Goal: Task Accomplishment & Management: Manage account settings

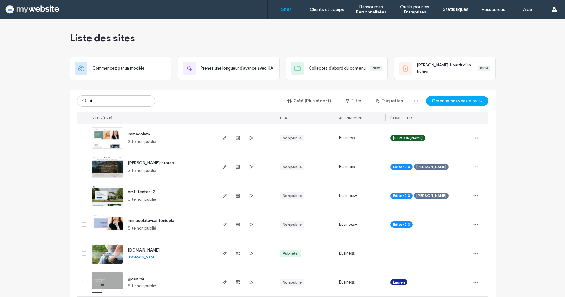
type input "*"
click at [100, 101] on input "*" at bounding box center [116, 100] width 78 height 11
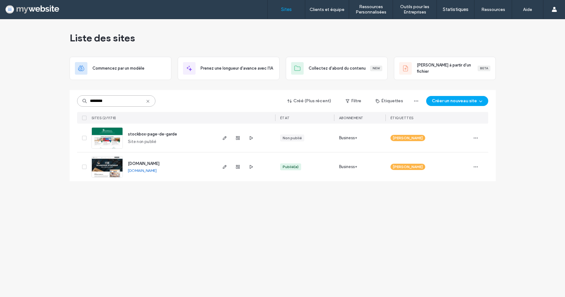
type input "********"
click at [132, 164] on span "[DOMAIN_NAME]" at bounding box center [144, 163] width 32 height 5
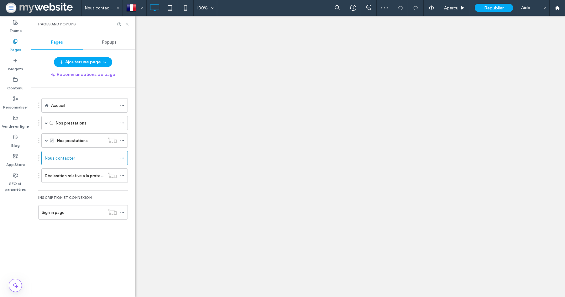
click at [127, 25] on icon at bounding box center [127, 24] width 5 height 5
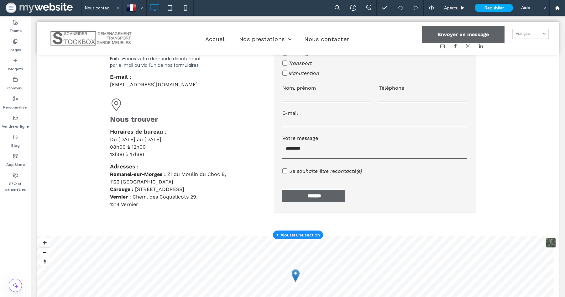
scroll to position [264, 0]
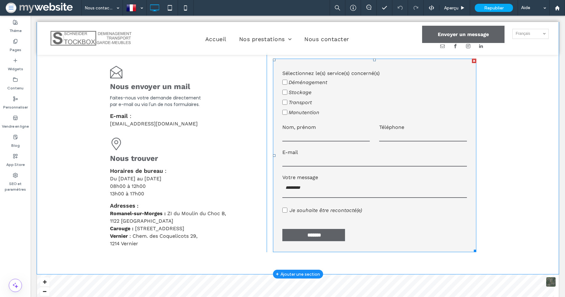
click at [295, 135] on input "text" at bounding box center [327, 136] width 88 height 9
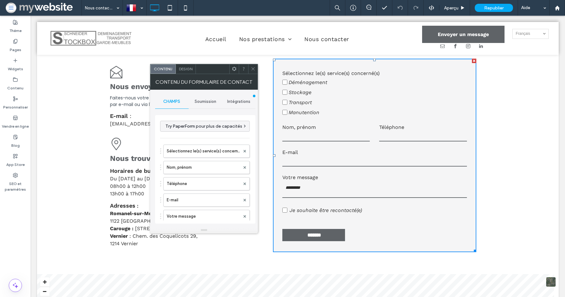
click at [190, 69] on span "Design" at bounding box center [185, 68] width 13 height 5
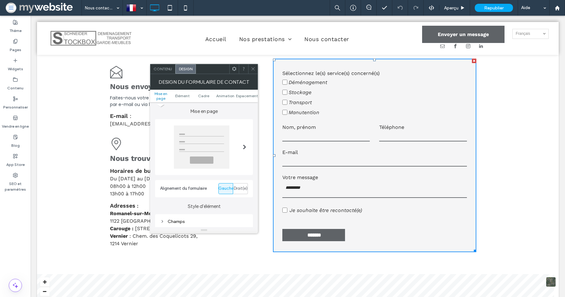
click at [167, 70] on span "Contenu" at bounding box center [163, 68] width 19 height 5
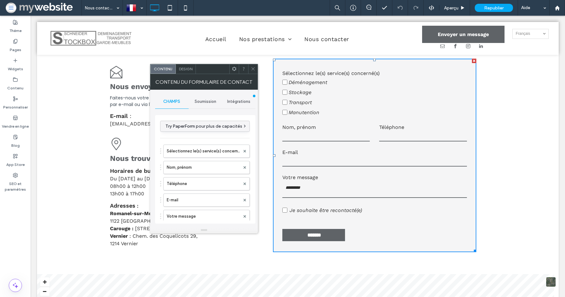
type input "*******"
type input "**********"
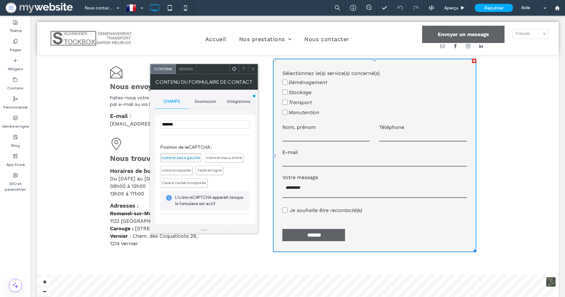
scroll to position [178, 0]
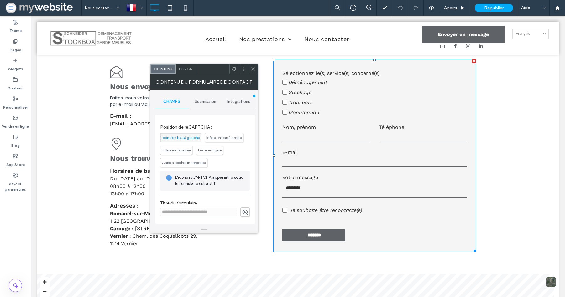
click at [184, 68] on span "Design" at bounding box center [185, 68] width 13 height 5
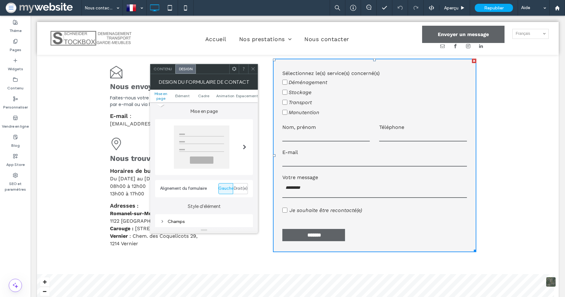
click at [167, 68] on span "Contenu" at bounding box center [163, 68] width 19 height 5
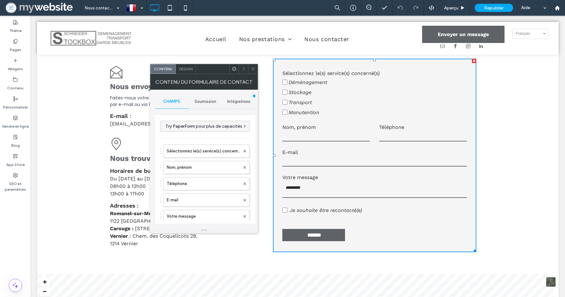
click at [213, 103] on span "Soumission" at bounding box center [206, 101] width 22 height 5
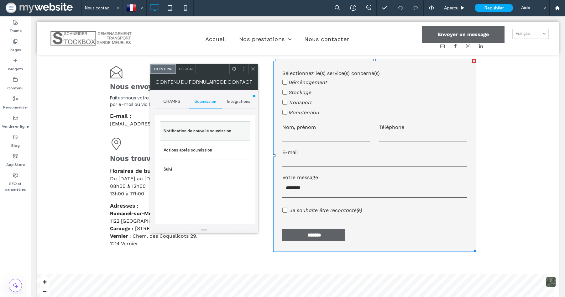
click at [200, 132] on label "Notification de nouvelle soumission" at bounding box center [206, 131] width 84 height 13
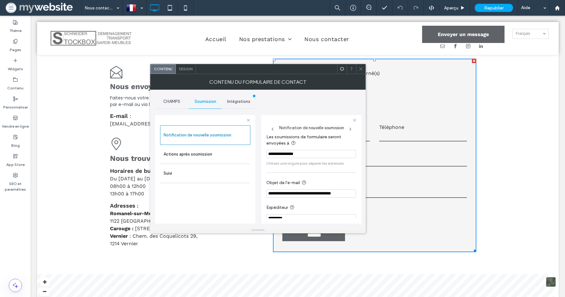
scroll to position [0, 0]
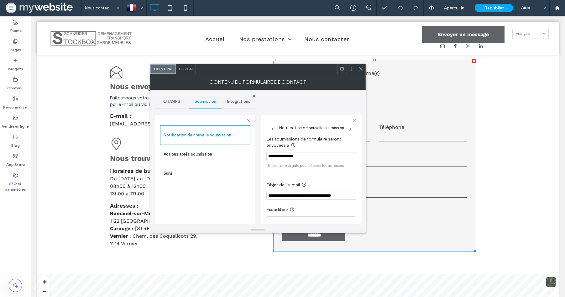
click at [273, 157] on input "**********" at bounding box center [312, 156] width 90 height 8
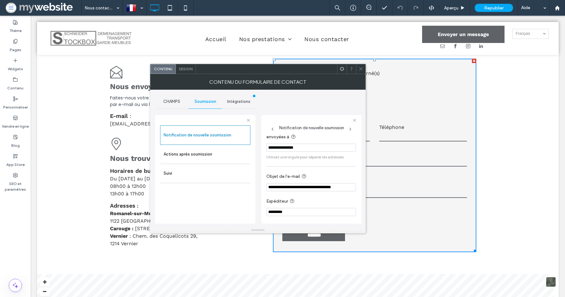
scroll to position [12, 0]
click at [282, 162] on div "**********" at bounding box center [312, 170] width 90 height 94
click at [241, 102] on span "Intégrations" at bounding box center [238, 101] width 23 height 5
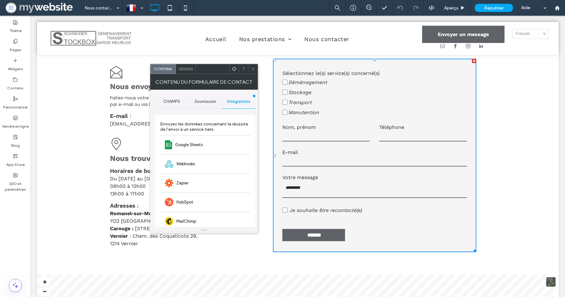
click at [202, 101] on span "Soumission" at bounding box center [206, 101] width 22 height 5
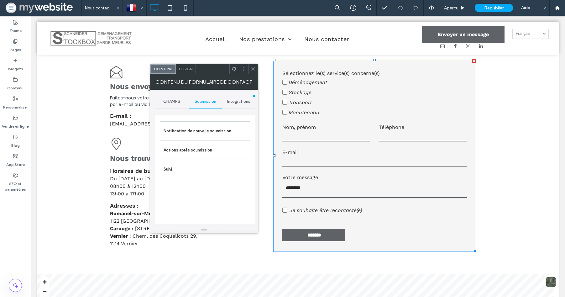
click at [235, 100] on span "Intégrations" at bounding box center [238, 101] width 23 height 5
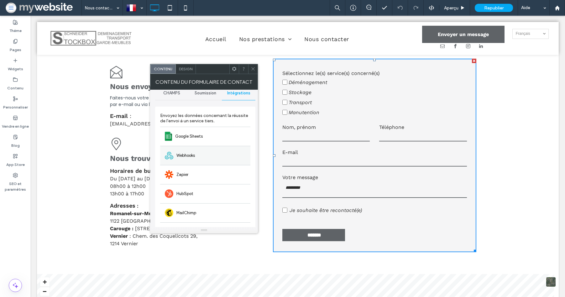
scroll to position [0, 0]
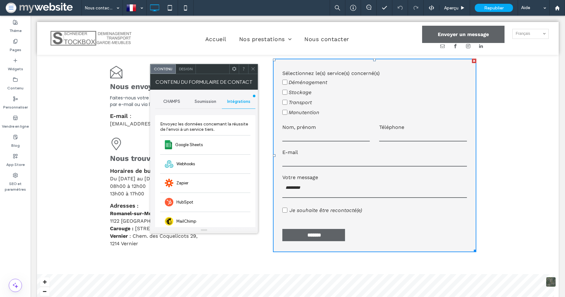
click at [172, 101] on span "CHAMPS" at bounding box center [171, 101] width 17 height 5
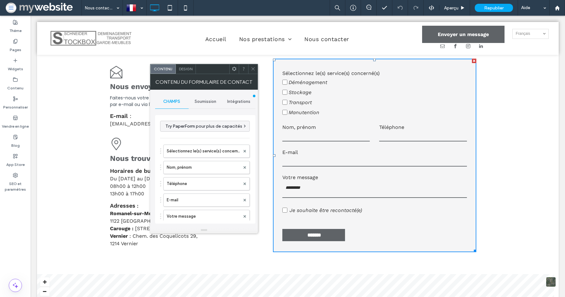
click at [204, 100] on span "Soumission" at bounding box center [206, 101] width 22 height 5
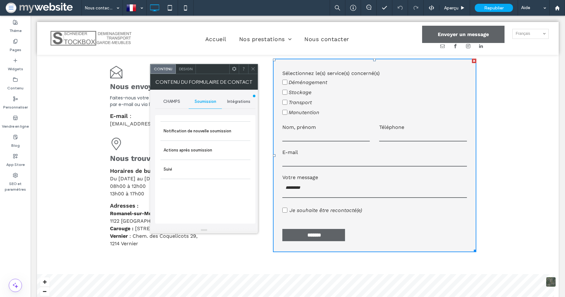
click at [187, 71] on span "Design" at bounding box center [185, 68] width 13 height 5
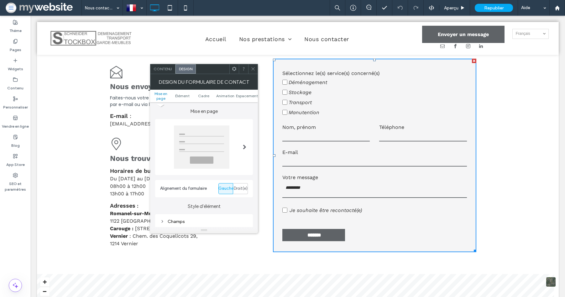
click at [167, 69] on span "Contenu" at bounding box center [163, 68] width 19 height 5
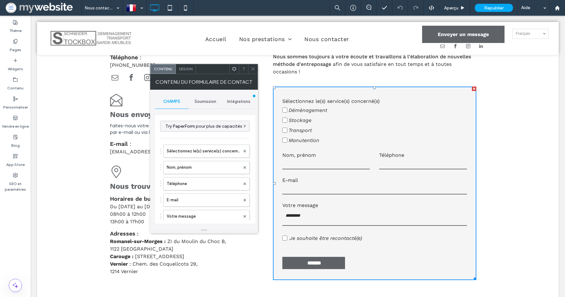
scroll to position [225, 0]
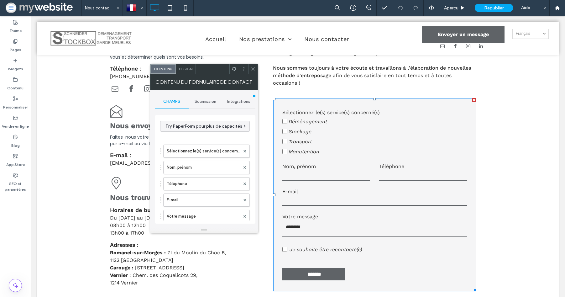
click at [277, 80] on span "afin de vous satisfaire en tout temps et à toutes occasions !" at bounding box center [362, 78] width 179 height 13
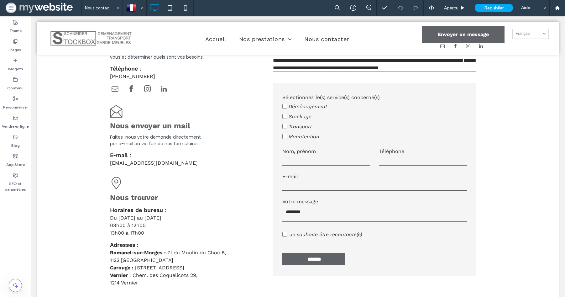
type input "*********"
type input "**"
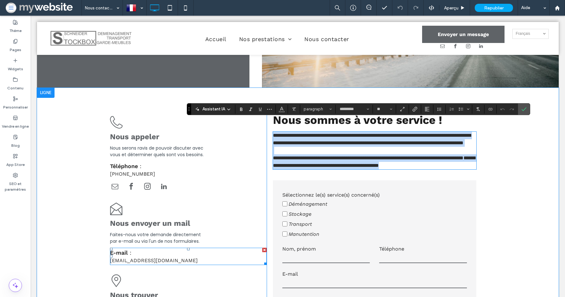
scroll to position [139, 0]
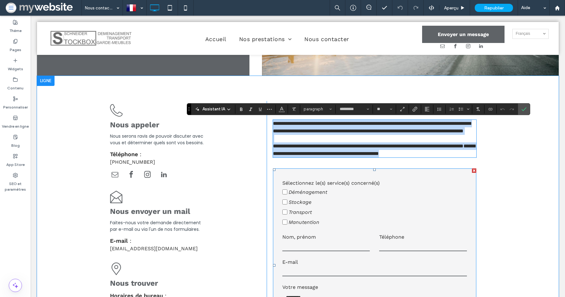
click at [334, 207] on label "Stockage" at bounding box center [375, 202] width 185 height 10
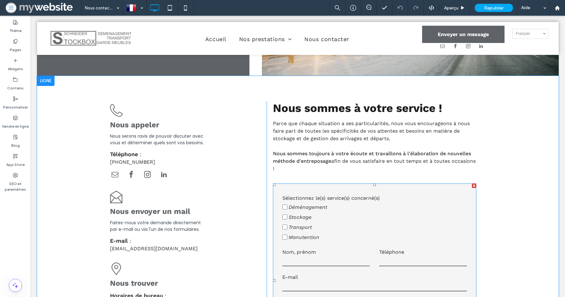
click at [283, 224] on label "Transport" at bounding box center [375, 227] width 185 height 10
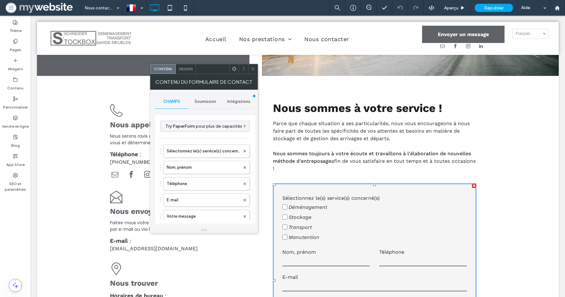
click at [199, 103] on span "Soumission" at bounding box center [206, 101] width 22 height 5
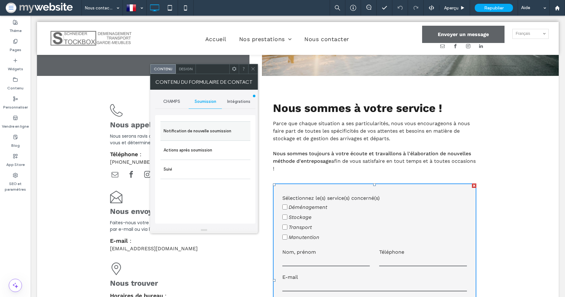
click at [192, 135] on label "Notification de nouvelle soumission" at bounding box center [206, 131] width 84 height 13
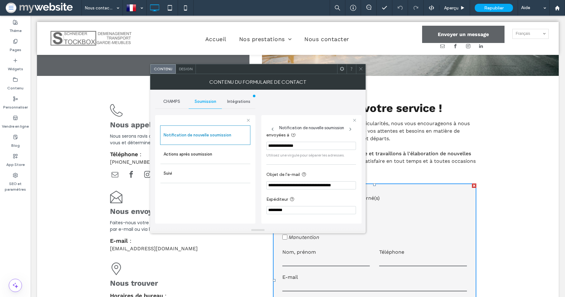
scroll to position [0, 0]
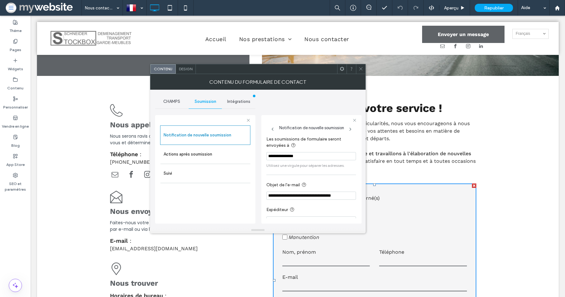
click at [232, 102] on span "Intégrations" at bounding box center [238, 101] width 23 height 5
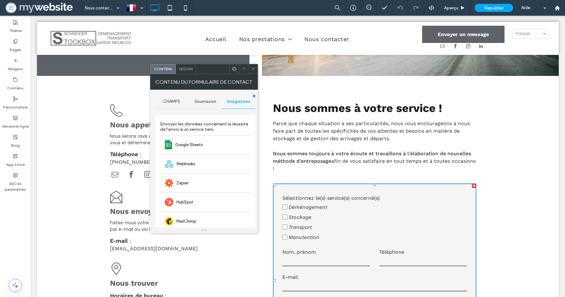
click at [196, 103] on span "Soumission" at bounding box center [206, 101] width 22 height 5
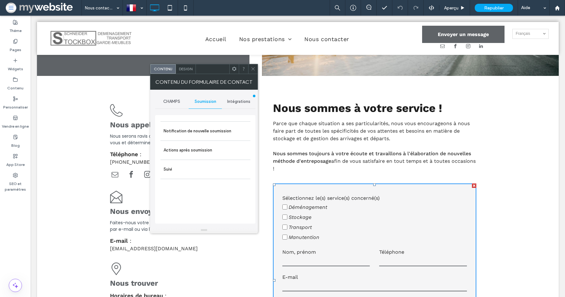
click at [175, 102] on span "CHAMPS" at bounding box center [171, 101] width 17 height 5
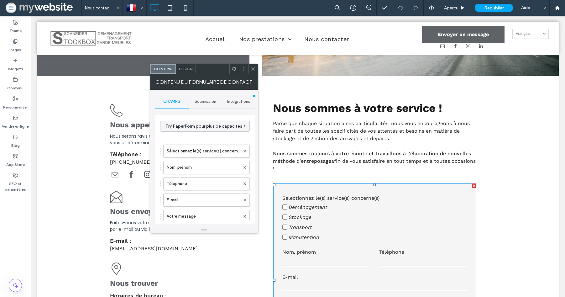
click at [203, 99] on span "Soumission" at bounding box center [206, 101] width 22 height 5
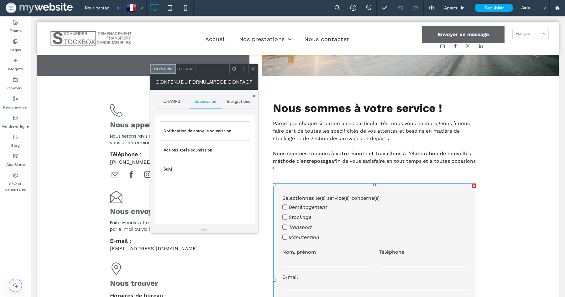
click at [187, 69] on span "Design" at bounding box center [185, 68] width 13 height 5
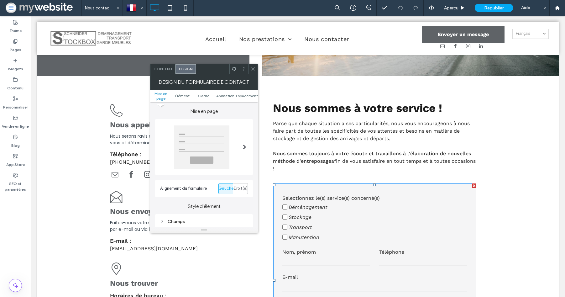
click at [168, 69] on span "Contenu" at bounding box center [163, 68] width 19 height 5
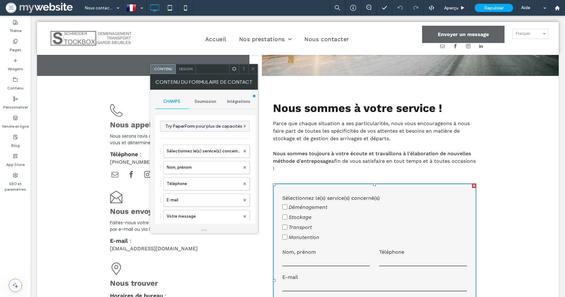
click at [200, 99] on span "Soumission" at bounding box center [206, 101] width 22 height 5
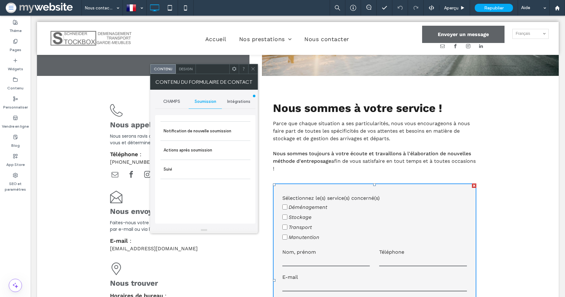
click at [239, 104] on span "Intégrations" at bounding box center [238, 101] width 23 height 5
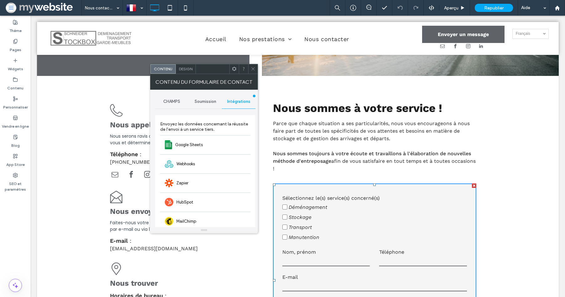
click at [199, 103] on span "Soumission" at bounding box center [206, 101] width 22 height 5
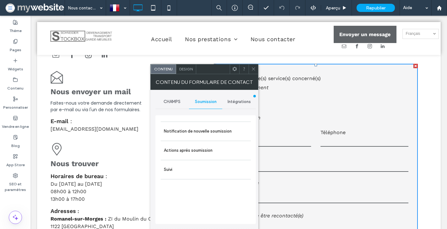
scroll to position [266, 0]
